Goal: Task Accomplishment & Management: Manage account settings

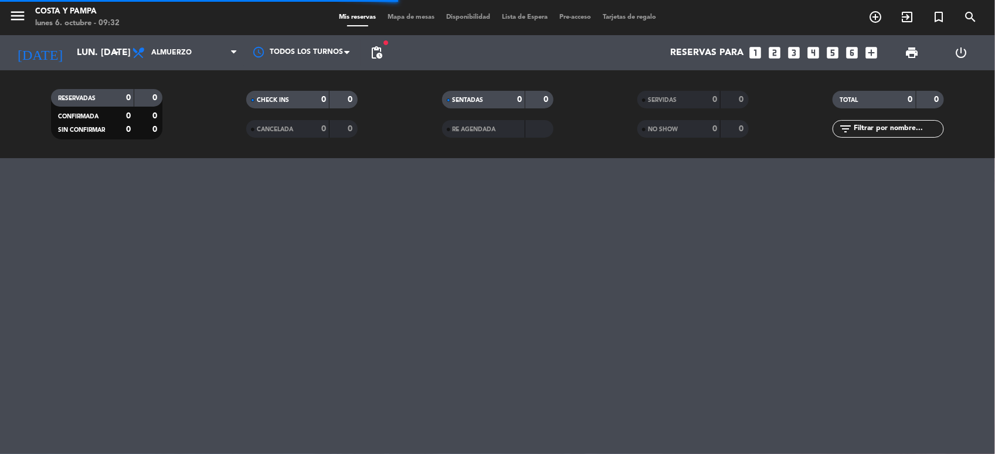
click at [771, 53] on icon "looks_two" at bounding box center [774, 52] width 15 height 15
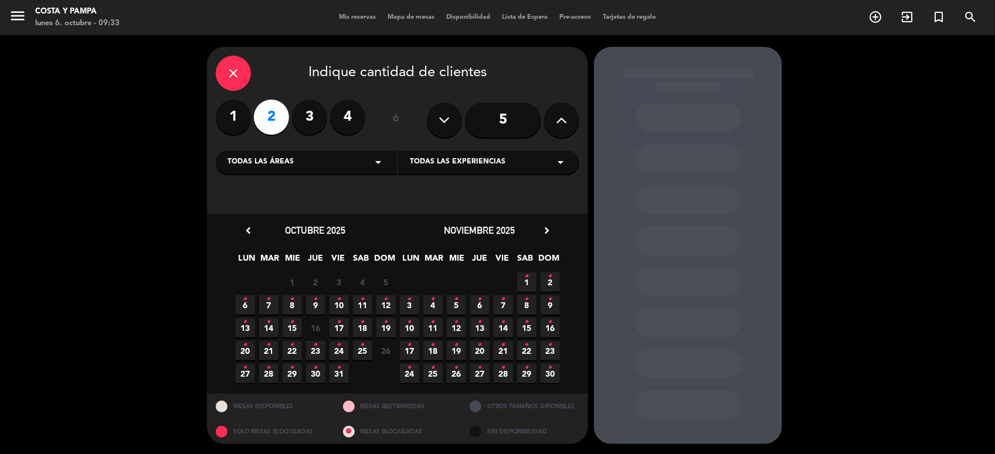
click at [362, 302] on icon "•" at bounding box center [363, 299] width 4 height 19
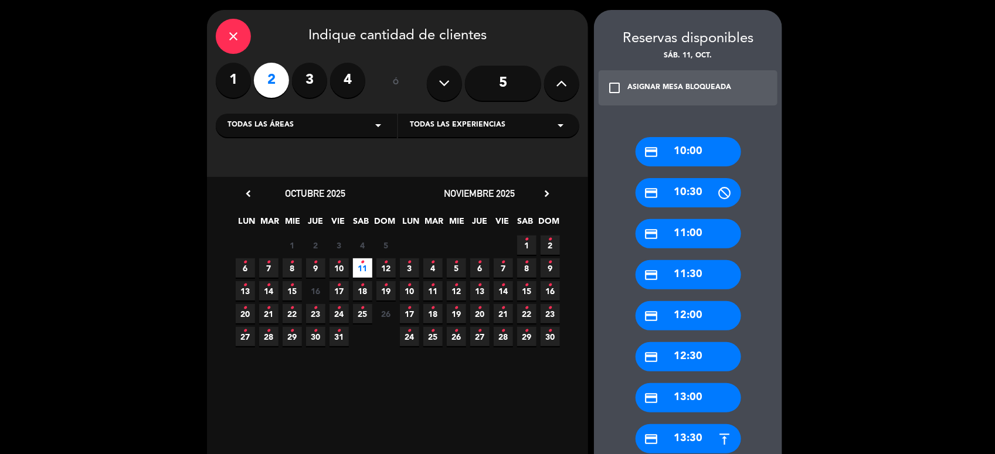
scroll to position [59, 0]
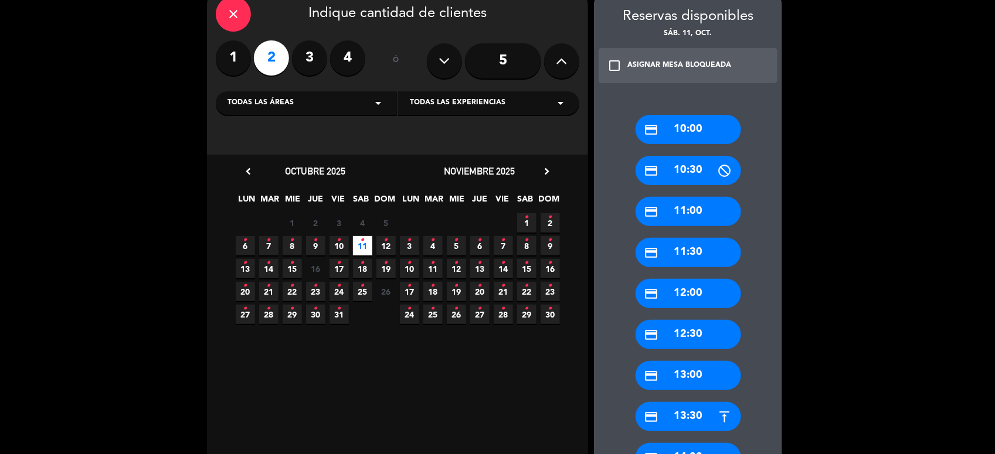
click at [698, 404] on div "credit_card 13:30" at bounding box center [688, 416] width 106 height 29
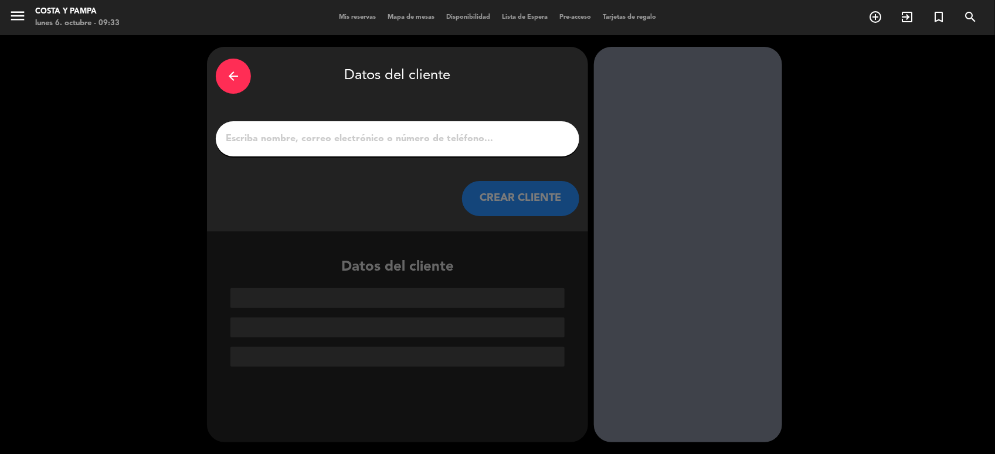
scroll to position [0, 0]
click at [315, 134] on input "1" at bounding box center [398, 139] width 346 height 16
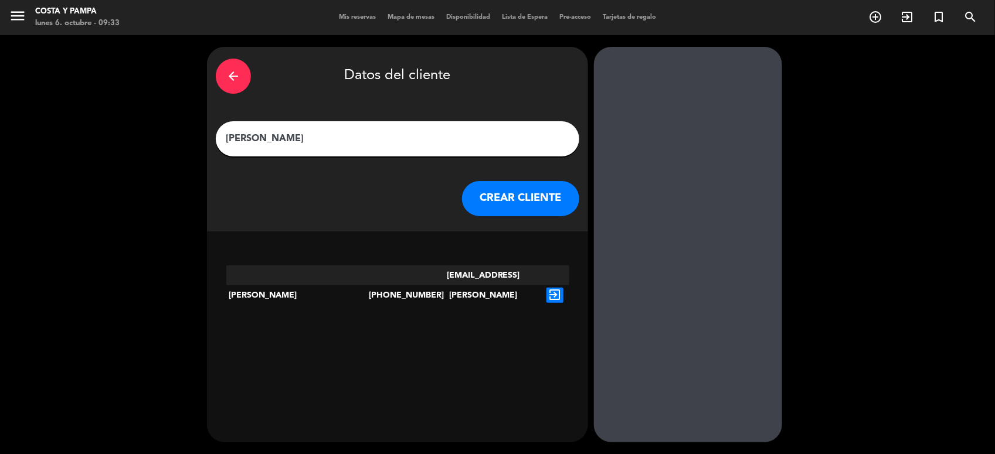
type input "[PERSON_NAME]"
click at [523, 188] on button "CREAR CLIENTE" at bounding box center [520, 198] width 117 height 35
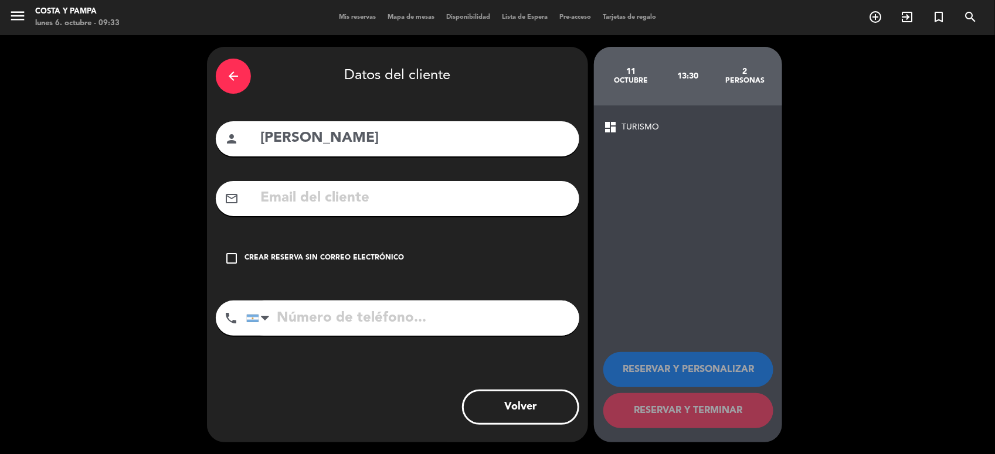
click at [362, 198] on input "text" at bounding box center [414, 198] width 311 height 24
click at [233, 261] on icon "check_box_outline_blank" at bounding box center [232, 258] width 14 height 14
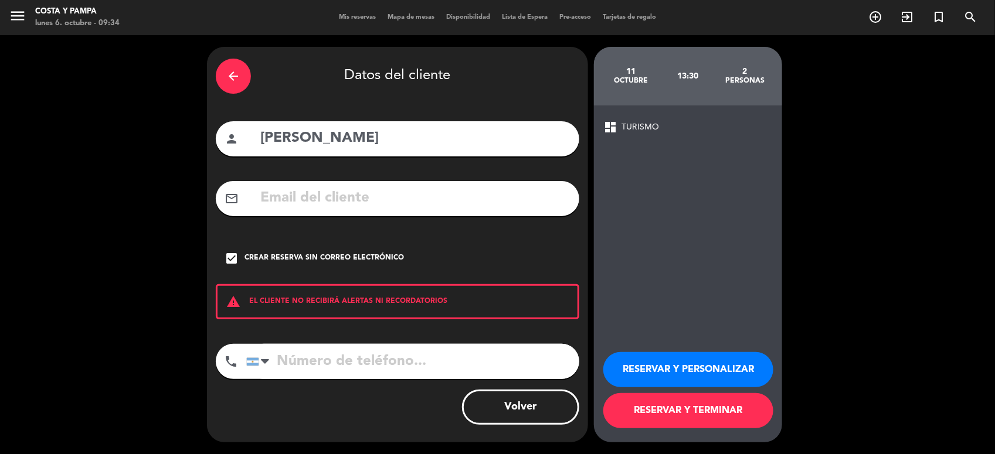
click at [655, 422] on button "RESERVAR Y TERMINAR" at bounding box center [688, 410] width 170 height 35
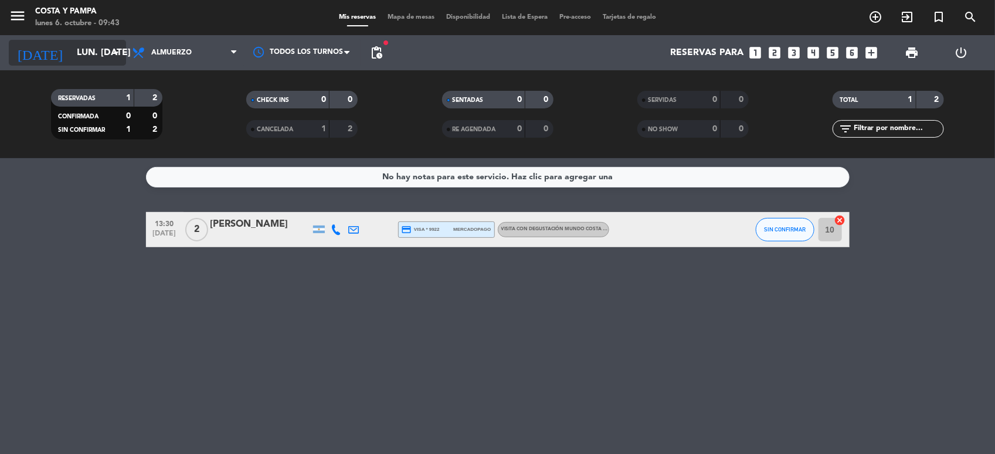
click at [91, 50] on input "lun. [DATE]" at bounding box center [133, 53] width 124 height 23
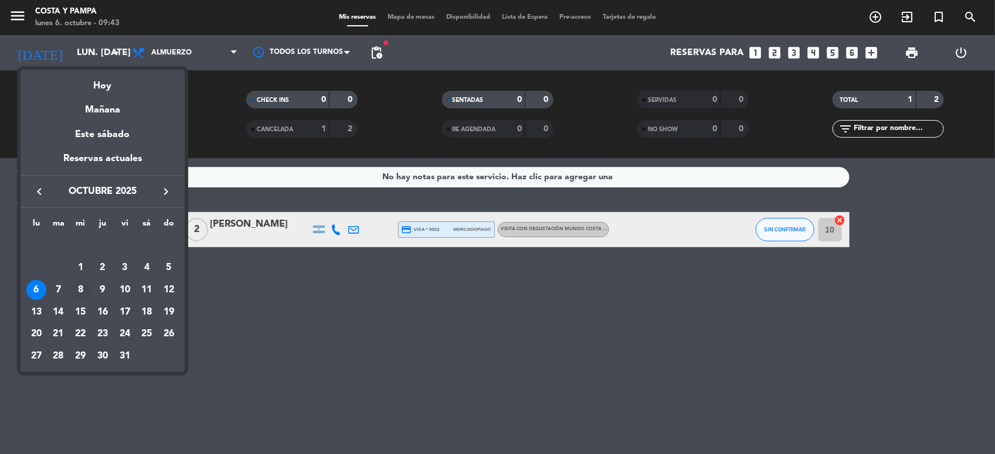
click at [85, 286] on div "8" at bounding box center [80, 290] width 20 height 20
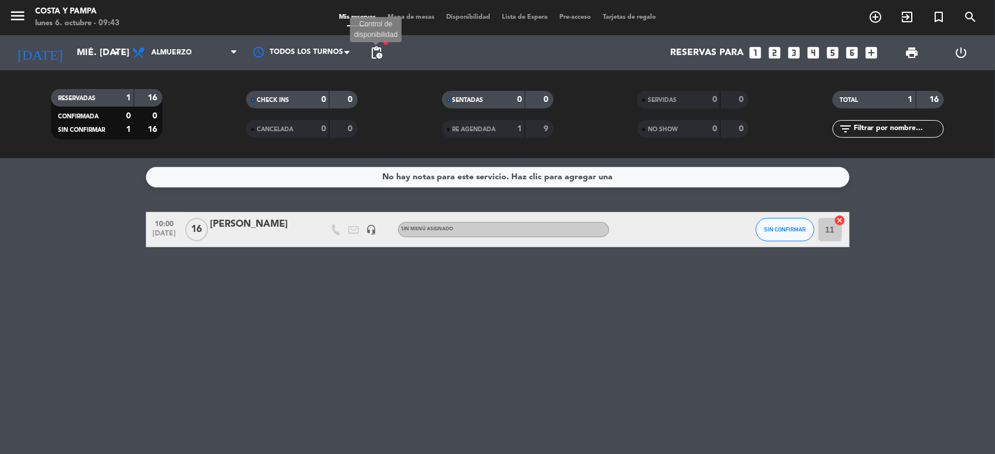
click at [380, 54] on span "pending_actions" at bounding box center [376, 53] width 14 height 14
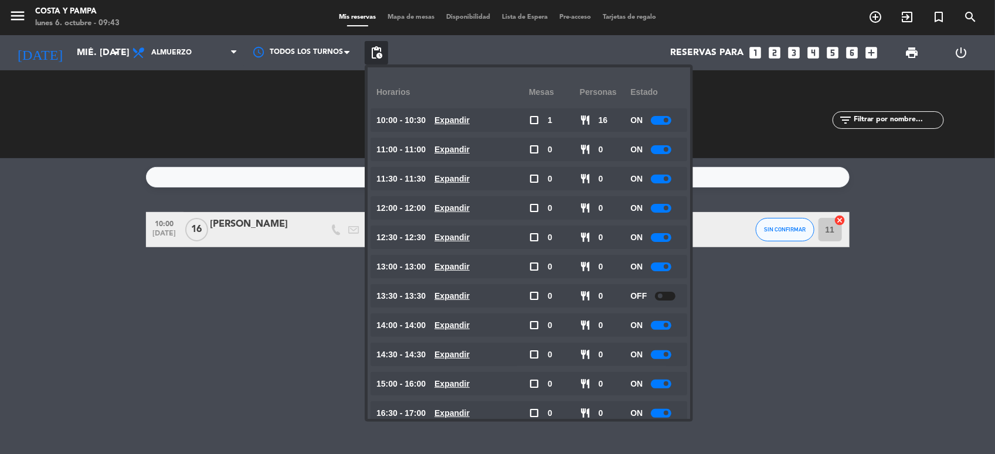
click at [273, 349] on div "No hay notas para este servicio. Haz clic para agregar una 10:00 [DATE] [PERSON…" at bounding box center [497, 306] width 995 height 296
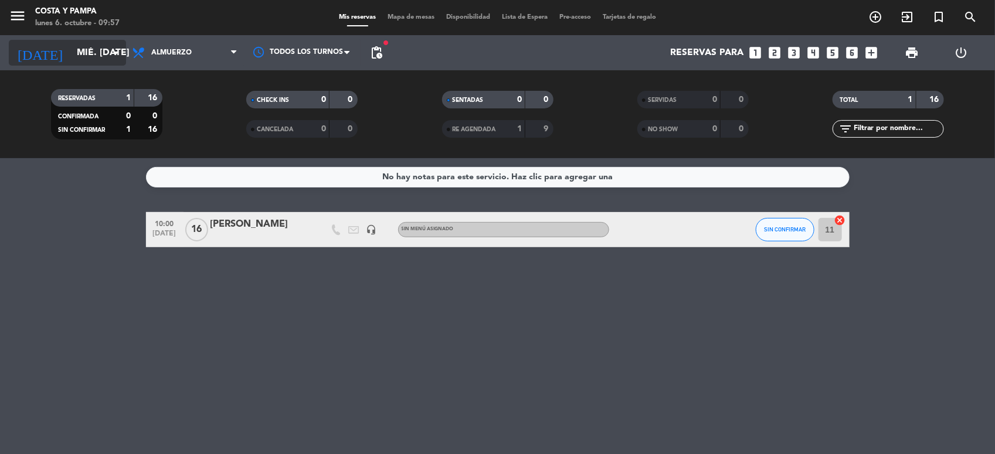
click at [85, 62] on input "mié. [DATE]" at bounding box center [133, 53] width 124 height 23
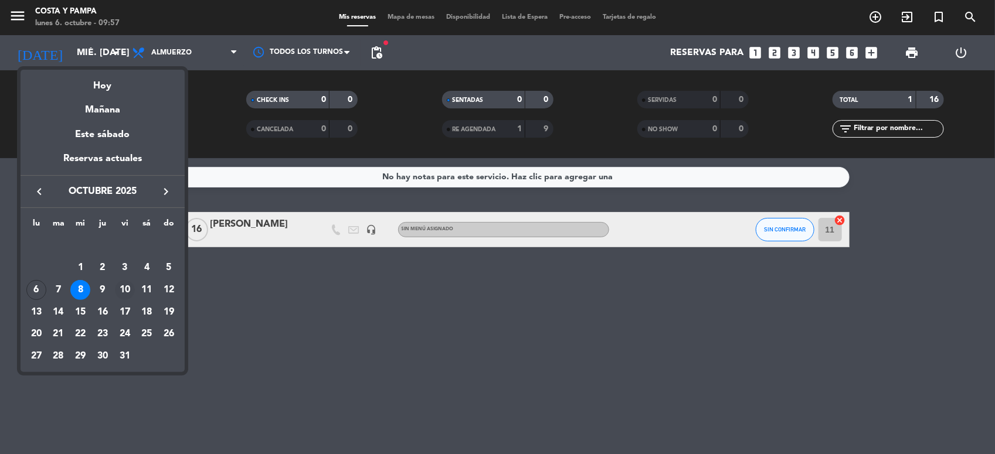
click at [127, 292] on div "10" at bounding box center [125, 290] width 20 height 20
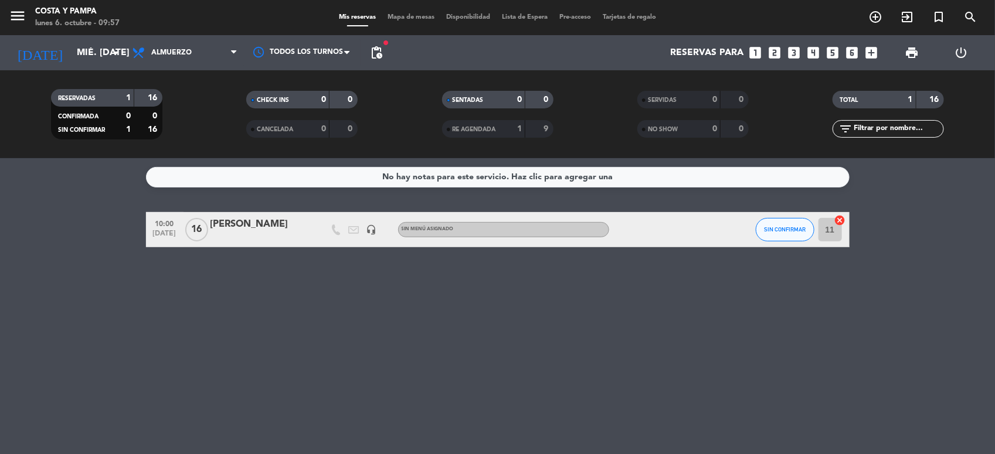
type input "vie. [DATE]"
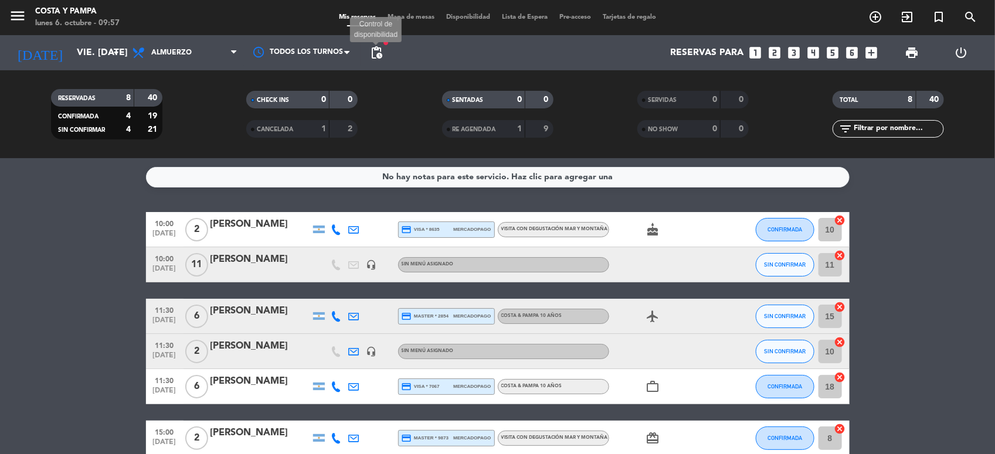
click at [377, 50] on span "pending_actions" at bounding box center [376, 53] width 14 height 14
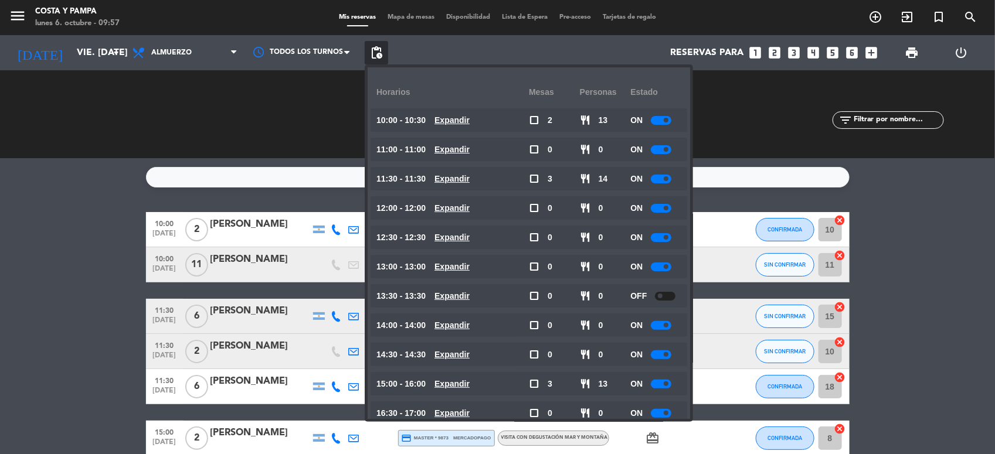
click at [657, 296] on div at bounding box center [665, 296] width 21 height 9
click at [59, 109] on div "RESERVADAS 8 40 CONFIRMADA 4 19 SIN CONFIRMAR 4 21" at bounding box center [106, 114] width 195 height 64
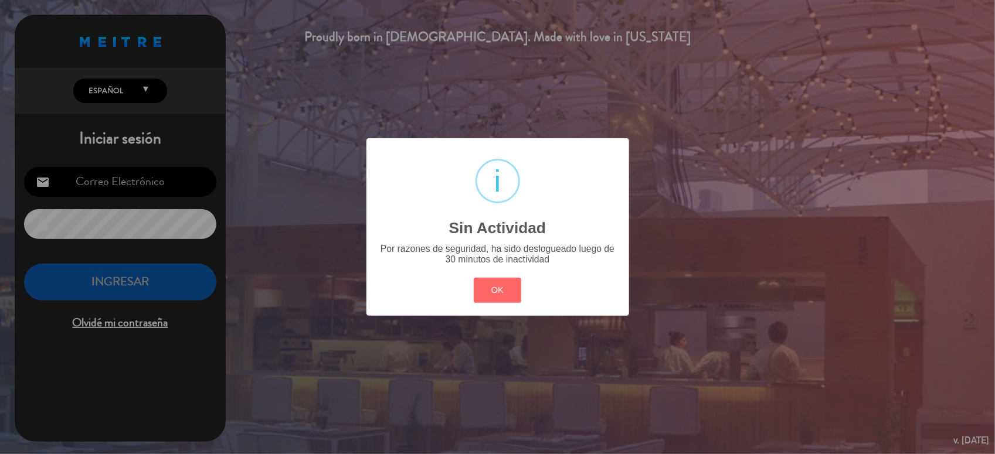
type input "[EMAIL_ADDRESS][DOMAIN_NAME]"
